Goal: Task Accomplishment & Management: Manage account settings

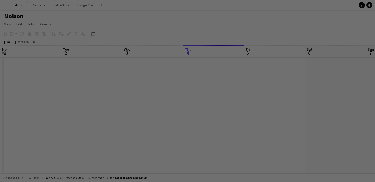
scroll to position [0, 122]
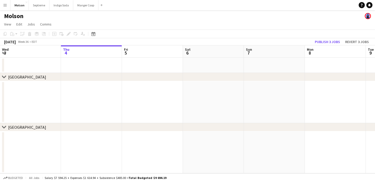
click at [7, 7] on app-icon "Menu" at bounding box center [5, 5] width 4 height 4
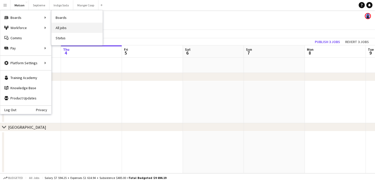
click at [72, 28] on link "All jobs" at bounding box center [76, 28] width 51 height 10
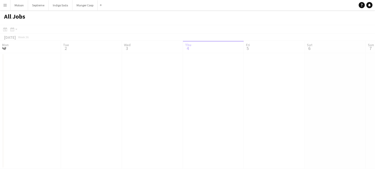
scroll to position [0, 122]
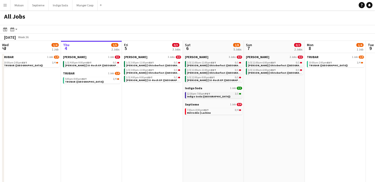
click at [225, 96] on link "12:30pm-7:00pm PDT 1/1 Indigo Soda (BC)" at bounding box center [214, 95] width 54 height 6
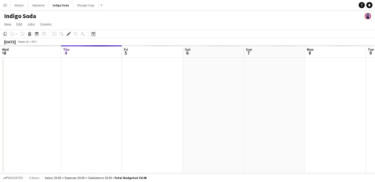
scroll to position [0, 175]
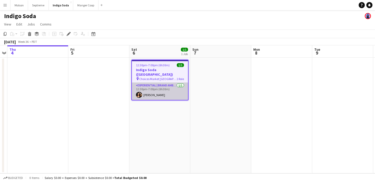
click at [165, 87] on app-card-role "Experiential | Brand Ambassador [DATE] 12:30pm-7:00pm (6h30m) [PERSON_NAME]" at bounding box center [160, 91] width 56 height 17
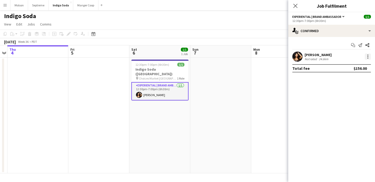
click at [365, 57] on div at bounding box center [367, 57] width 6 height 6
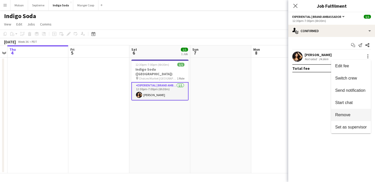
click at [361, 113] on span "Remove" at bounding box center [351, 115] width 32 height 5
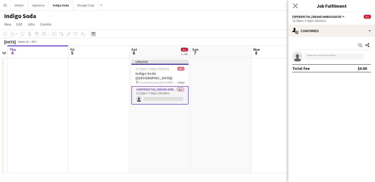
click at [295, 8] on app-icon "Close pop-in" at bounding box center [294, 5] width 7 height 7
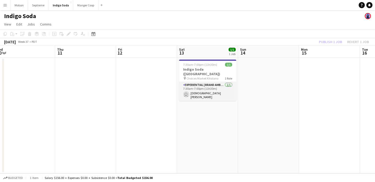
scroll to position [0, 220]
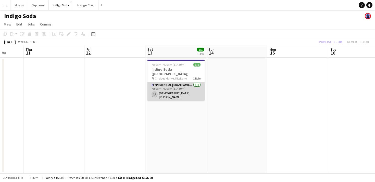
click at [161, 87] on app-card-role "Experiential | Brand Ambassador [DATE] 7:30am-7:00pm (11h30m) user [PERSON_NAME]" at bounding box center [175, 91] width 57 height 19
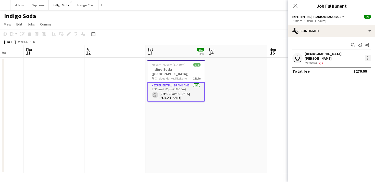
click at [366, 57] on div at bounding box center [367, 58] width 6 height 6
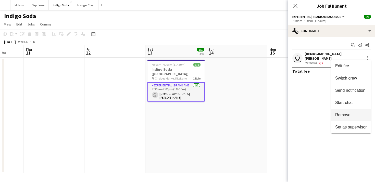
click at [353, 117] on span "Remove" at bounding box center [351, 115] width 32 height 5
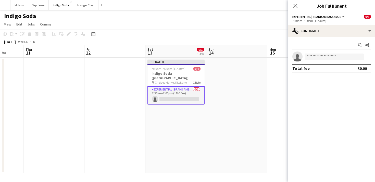
click at [242, 108] on app-date-cell at bounding box center [236, 116] width 61 height 116
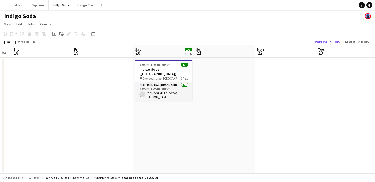
scroll to position [0, 187]
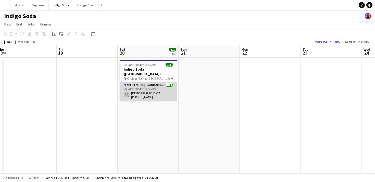
click at [148, 86] on app-card-role "Experiential | Brand Ambassador [DATE] 9:30am-4:00pm (6h30m) user [PERSON_NAME]" at bounding box center [147, 91] width 57 height 19
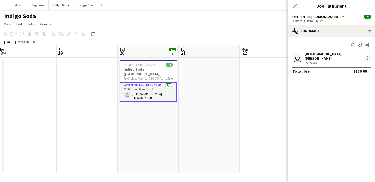
click at [368, 57] on div at bounding box center [367, 58] width 6 height 6
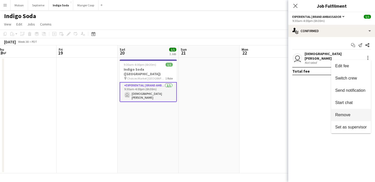
click at [351, 112] on button "Remove" at bounding box center [351, 115] width 40 height 12
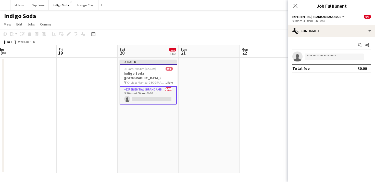
click at [238, 89] on app-date-cell at bounding box center [208, 116] width 61 height 116
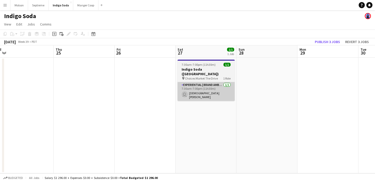
scroll to position [0, 198]
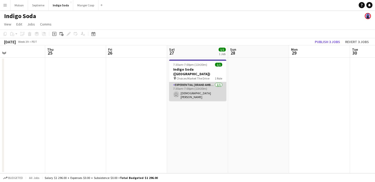
click at [197, 92] on app-card-role "Experiential | Brand Ambassador [DATE] 7:30am-7:00pm (11h30m) user [PERSON_NAME]" at bounding box center [197, 91] width 57 height 19
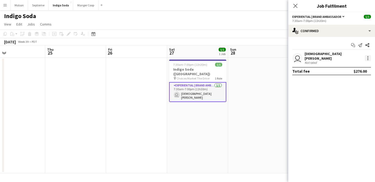
click at [366, 57] on div at bounding box center [367, 58] width 6 height 6
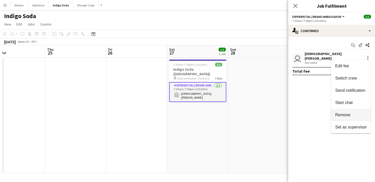
click at [356, 113] on span "Remove" at bounding box center [351, 115] width 32 height 5
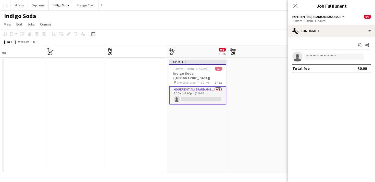
click at [231, 119] on app-date-cell at bounding box center [258, 116] width 61 height 116
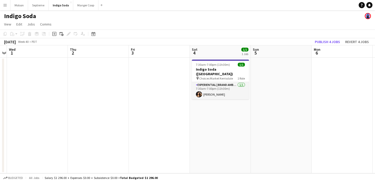
scroll to position [0, 151]
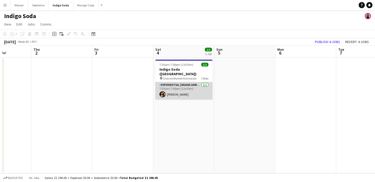
click at [179, 83] on app-card-role "Experiential | Brand Ambassador [DATE] 7:30am-7:00pm (11h30m) [PERSON_NAME]" at bounding box center [183, 90] width 57 height 17
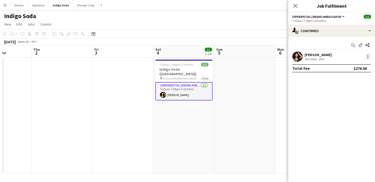
click at [366, 55] on div at bounding box center [367, 57] width 6 height 6
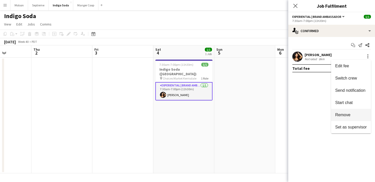
click at [347, 112] on button "Remove" at bounding box center [351, 115] width 40 height 12
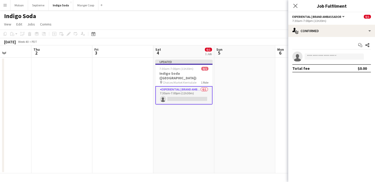
click at [257, 87] on app-date-cell at bounding box center [244, 116] width 61 height 116
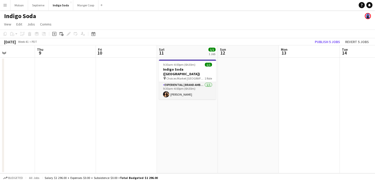
scroll to position [0, 116]
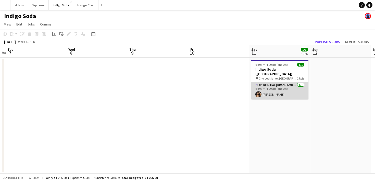
click at [282, 84] on app-card-role "Experiential | Brand Ambassador [DATE] 9:30am-4:00pm (6h30m) [PERSON_NAME]" at bounding box center [279, 90] width 57 height 17
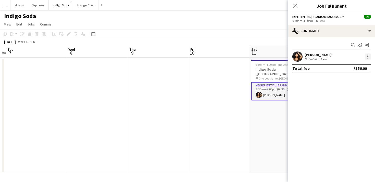
click at [366, 57] on div at bounding box center [367, 57] width 6 height 6
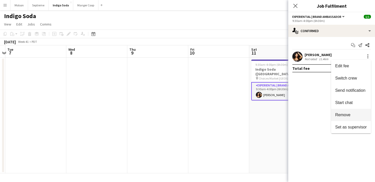
click at [348, 111] on button "Remove" at bounding box center [351, 115] width 40 height 12
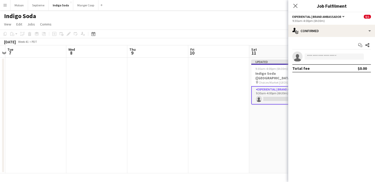
click at [266, 121] on app-date-cell "Updated 9:30am-4:00pm (6h30m) 0/1 Indigo Soda ([GEOGRAPHIC_DATA]) pin Choices M…" at bounding box center [279, 116] width 61 height 116
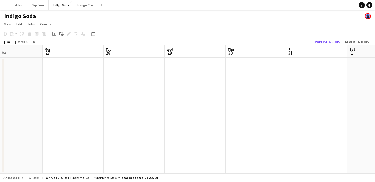
scroll to position [0, 219]
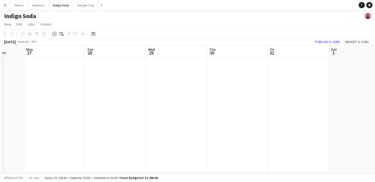
click at [4, 6] on app-icon "Menu" at bounding box center [5, 5] width 4 height 4
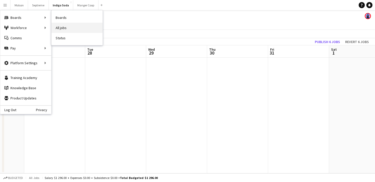
click at [68, 24] on link "All jobs" at bounding box center [76, 28] width 51 height 10
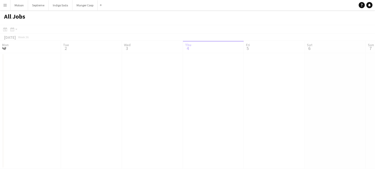
scroll to position [0, 122]
